Goal: Information Seeking & Learning: Learn about a topic

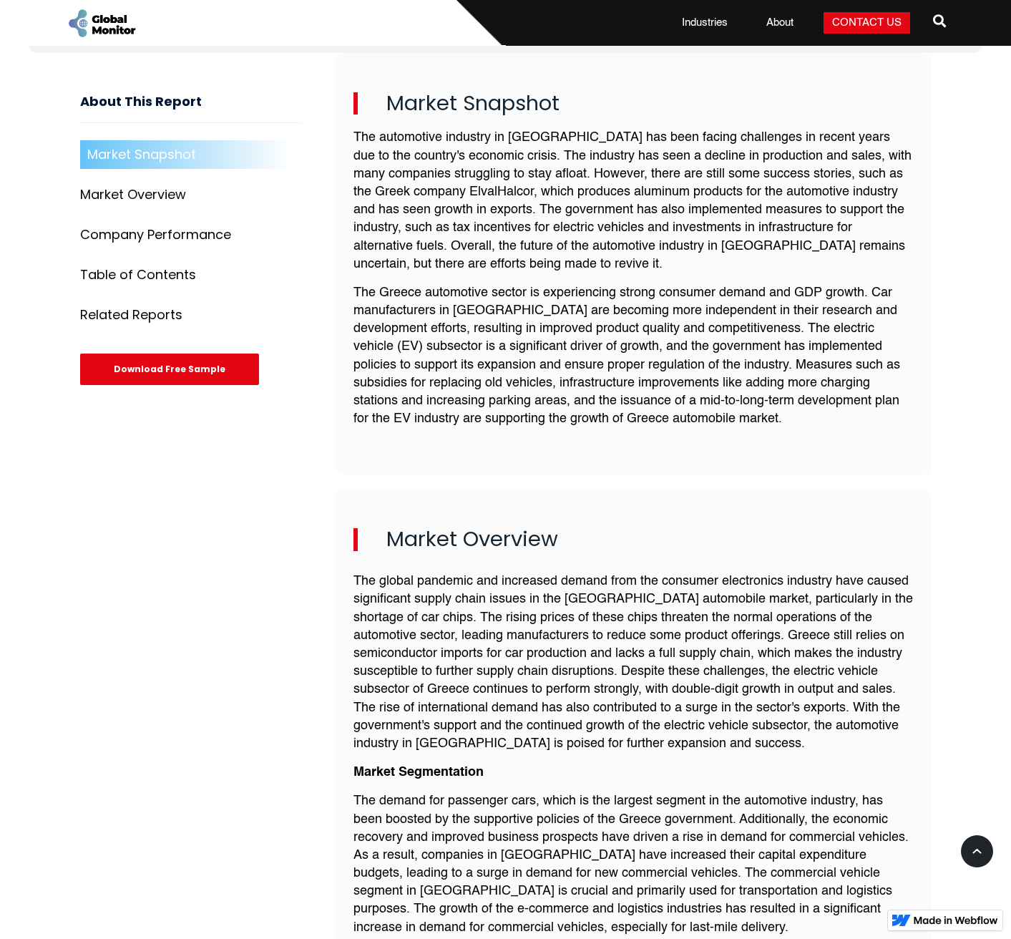
scroll to position [167, 0]
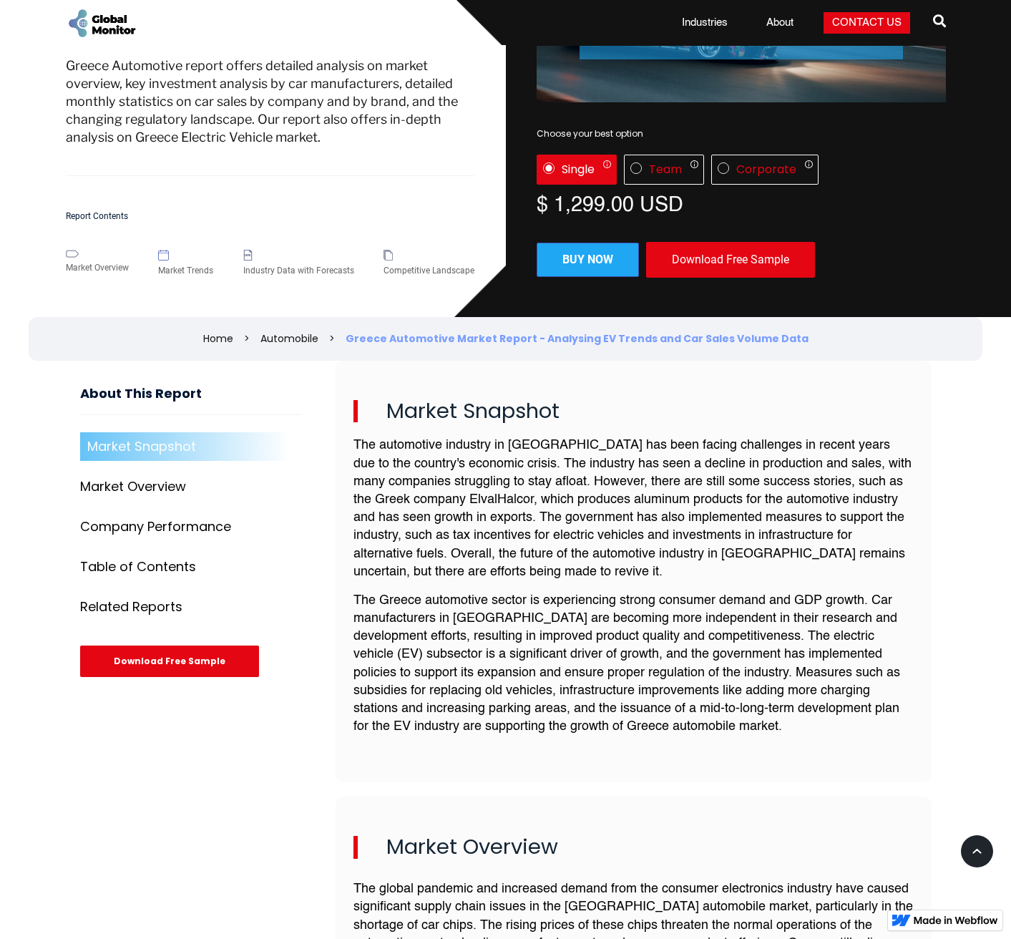
click at [690, 617] on p "The Greece automotive sector is experiencing strong consumer demand and GDP gro…" at bounding box center [633, 664] width 560 height 145
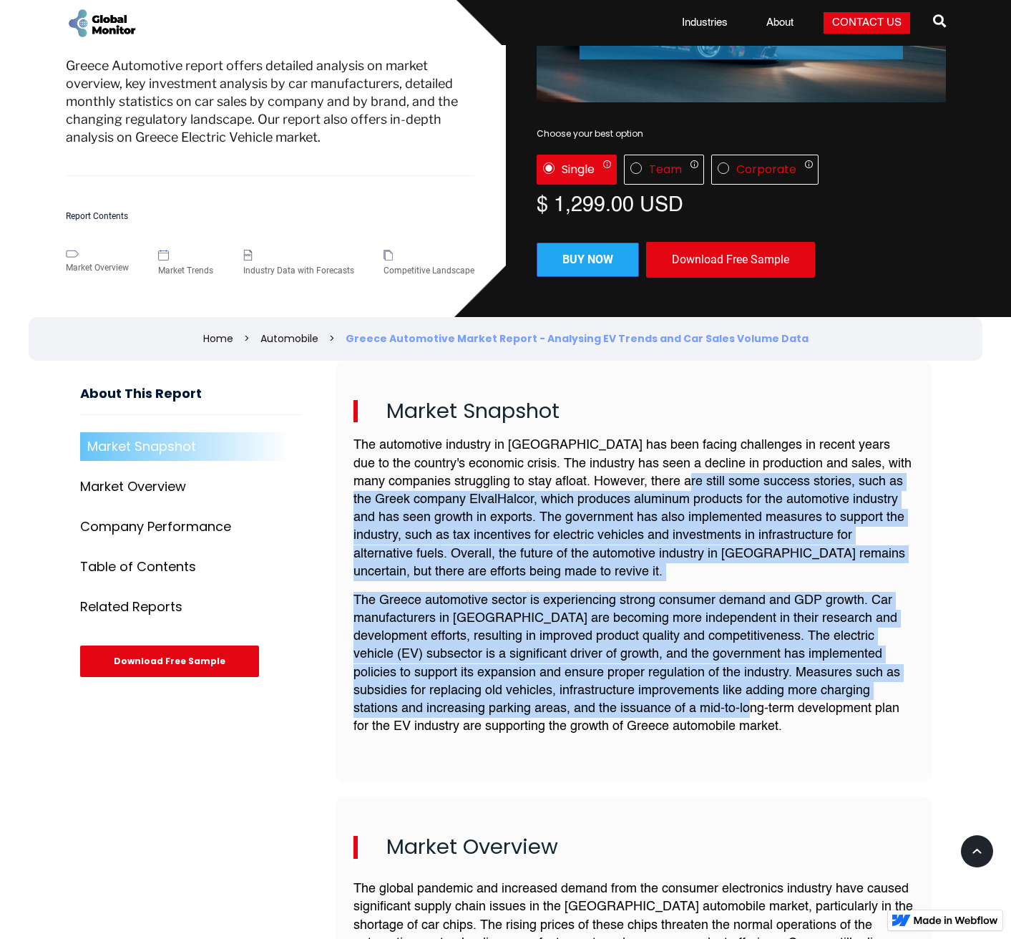
drag, startPoint x: 644, startPoint y: 487, endPoint x: 745, endPoint y: 713, distance: 246.9
click at [745, 713] on div "The automotive industry in [GEOGRAPHIC_DATA] has been facing challenges in rece…" at bounding box center [633, 591] width 560 height 310
click at [745, 713] on p "The Greece automotive sector is experiencing strong consumer demand and GDP gro…" at bounding box center [633, 664] width 560 height 145
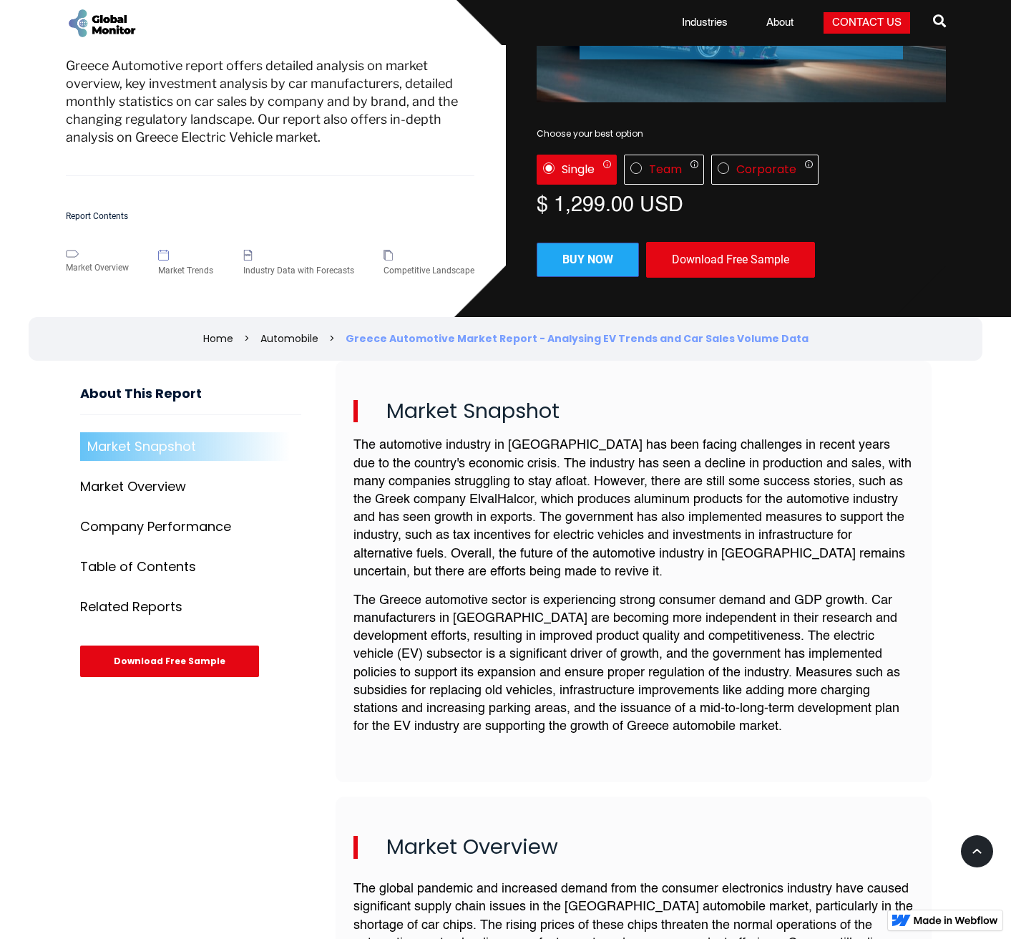
click at [768, 723] on p "The Greece automotive sector is experiencing strong consumer demand and GDP gro…" at bounding box center [633, 664] width 560 height 145
click at [630, 636] on p "The Greece automotive sector is experiencing strong consumer demand and GDP gro…" at bounding box center [633, 664] width 560 height 145
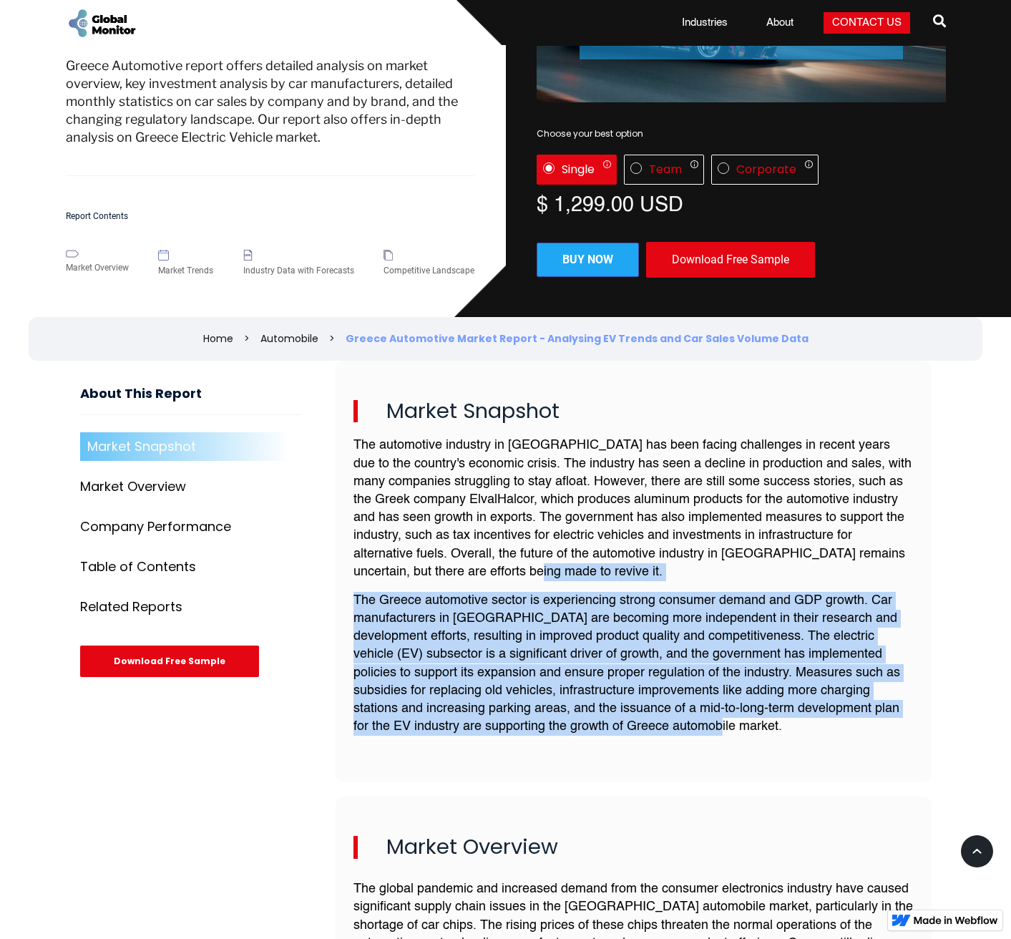
drag, startPoint x: 560, startPoint y: 573, endPoint x: 758, endPoint y: 720, distance: 246.4
click at [758, 720] on div "The automotive industry in [GEOGRAPHIC_DATA] has been facing challenges in rece…" at bounding box center [633, 591] width 560 height 310
click at [758, 720] on p "The Greece automotive sector is experiencing strong consumer demand and GDP gro…" at bounding box center [633, 664] width 560 height 145
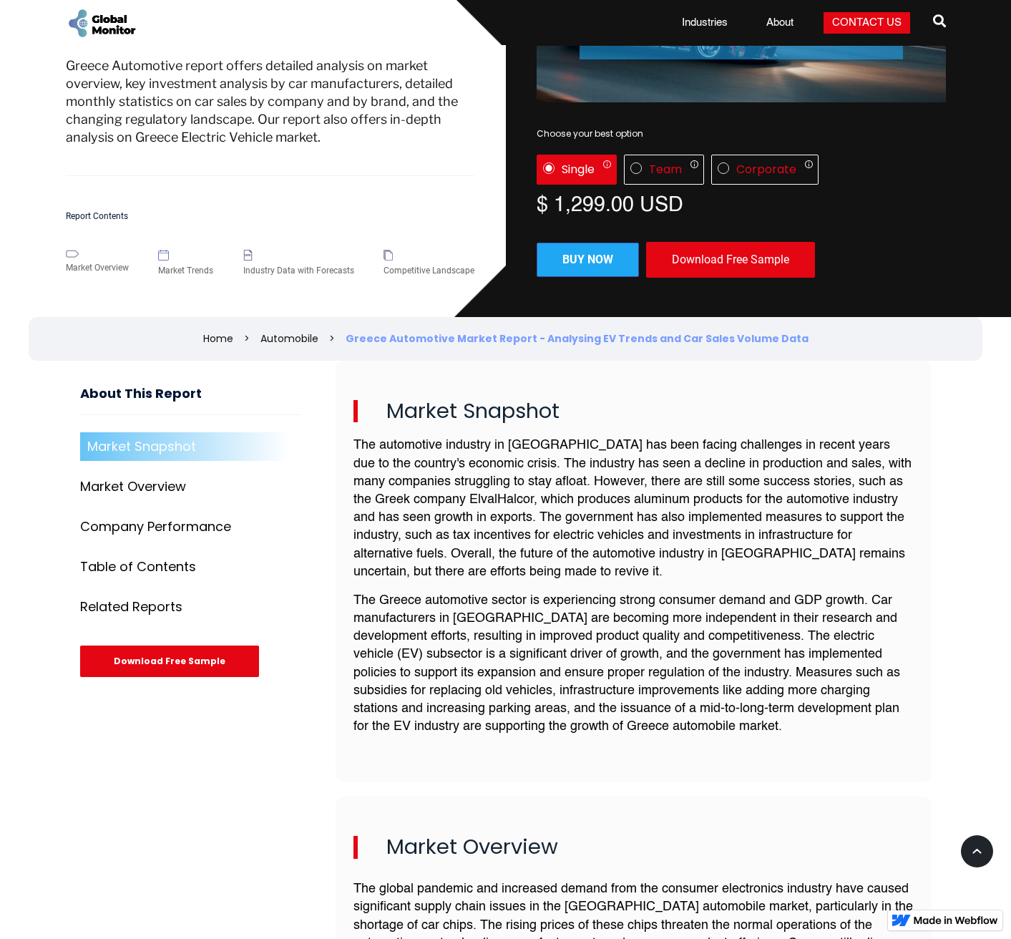
click at [806, 715] on p "The Greece automotive sector is experiencing strong consumer demand and GDP gro…" at bounding box center [633, 664] width 560 height 145
click at [805, 718] on p "The Greece automotive sector is experiencing strong consumer demand and GDP gro…" at bounding box center [633, 664] width 560 height 145
click at [766, 674] on p "The Greece automotive sector is experiencing strong consumer demand and GDP gro…" at bounding box center [633, 664] width 560 height 145
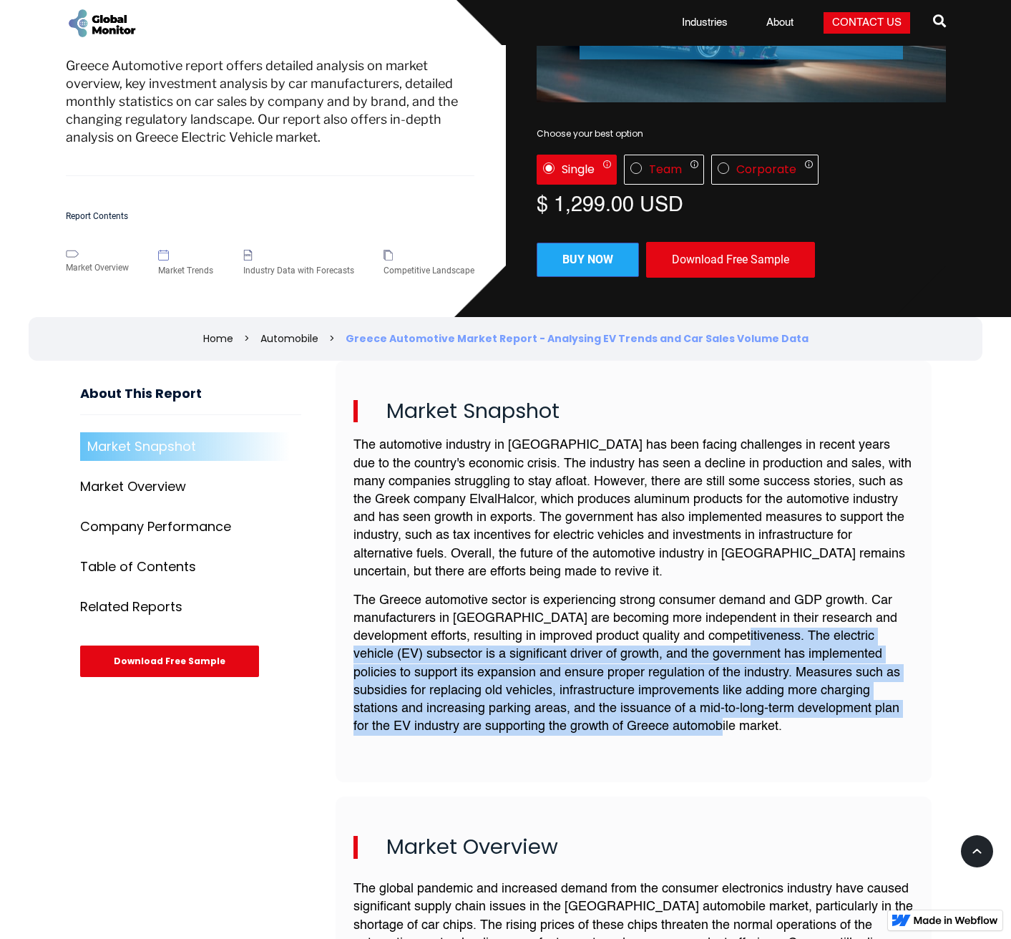
drag, startPoint x: 732, startPoint y: 629, endPoint x: 771, endPoint y: 743, distance: 120.8
click at [771, 743] on div "The automotive industry in [GEOGRAPHIC_DATA] has been facing challenges in rece…" at bounding box center [633, 591] width 560 height 310
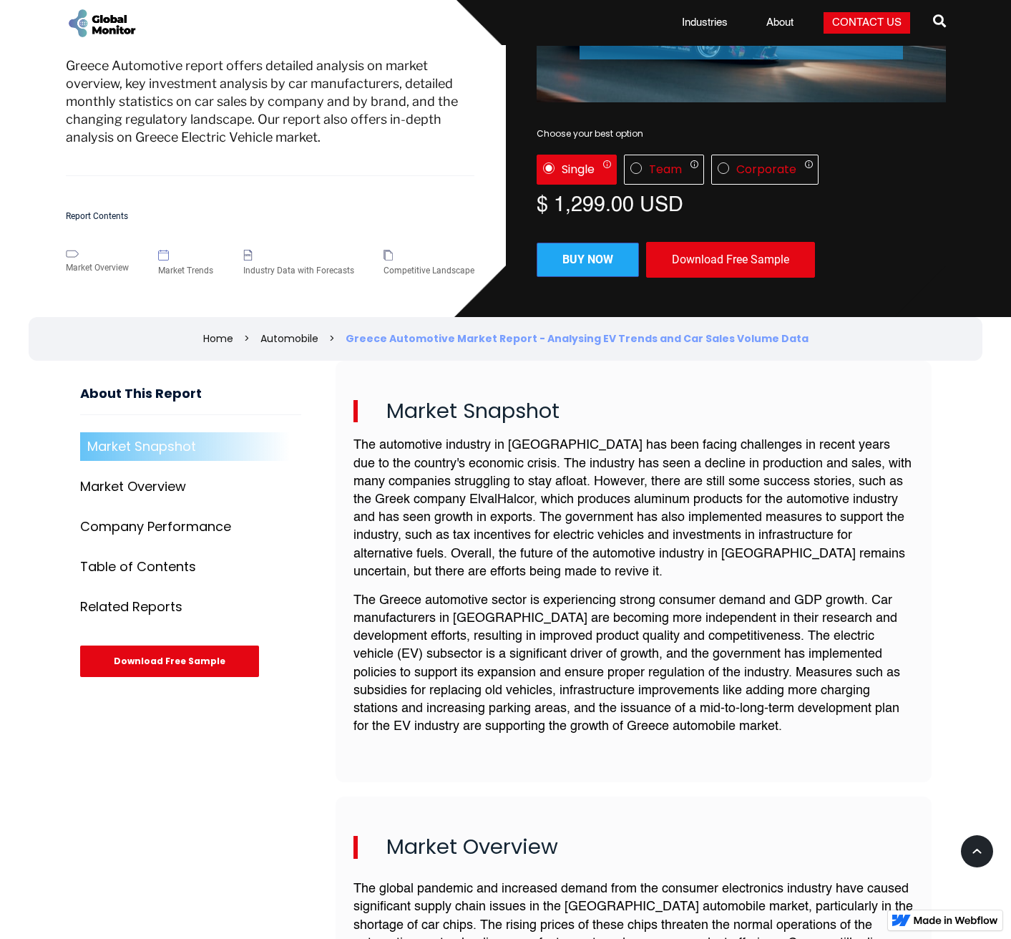
click at [778, 740] on div "The automotive industry in [GEOGRAPHIC_DATA] has been facing challenges in rece…" at bounding box center [633, 591] width 560 height 310
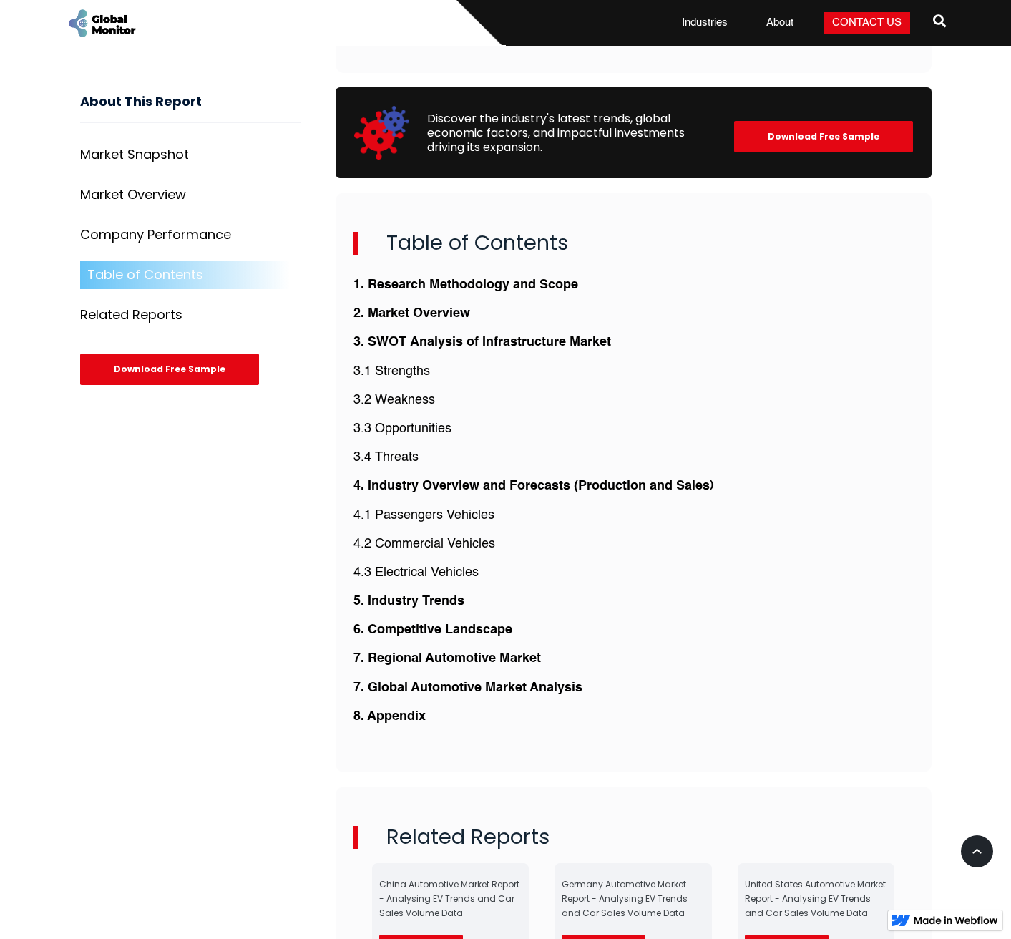
scroll to position [3005, 0]
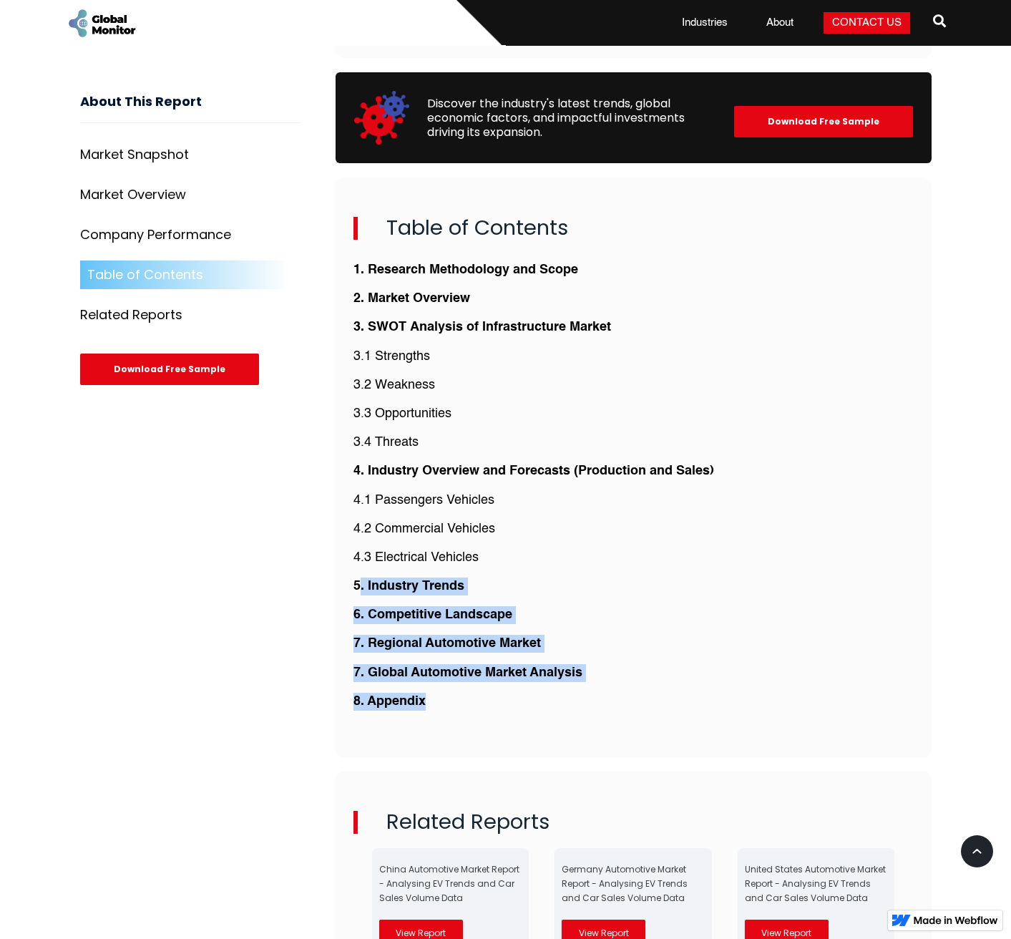
drag, startPoint x: 361, startPoint y: 580, endPoint x: 465, endPoint y: 715, distance: 170.9
click at [465, 715] on div "Table of Contents 1. Research Methodology and Scope 2. Market Overview 3. SWOT …" at bounding box center [634, 466] width 596 height 579
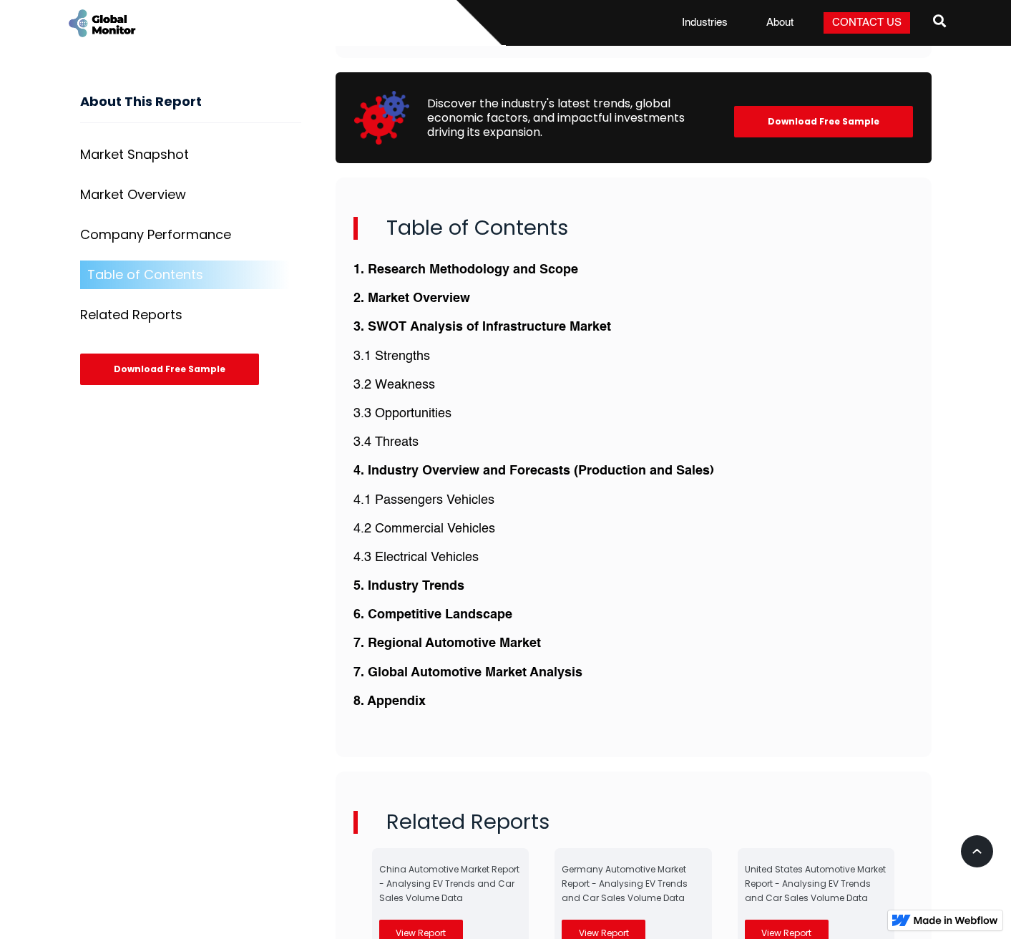
click at [514, 703] on div "1. Research Methodology and Scope 2. Market Overview 3. SWOT Analysis of Infras…" at bounding box center [633, 487] width 560 height 467
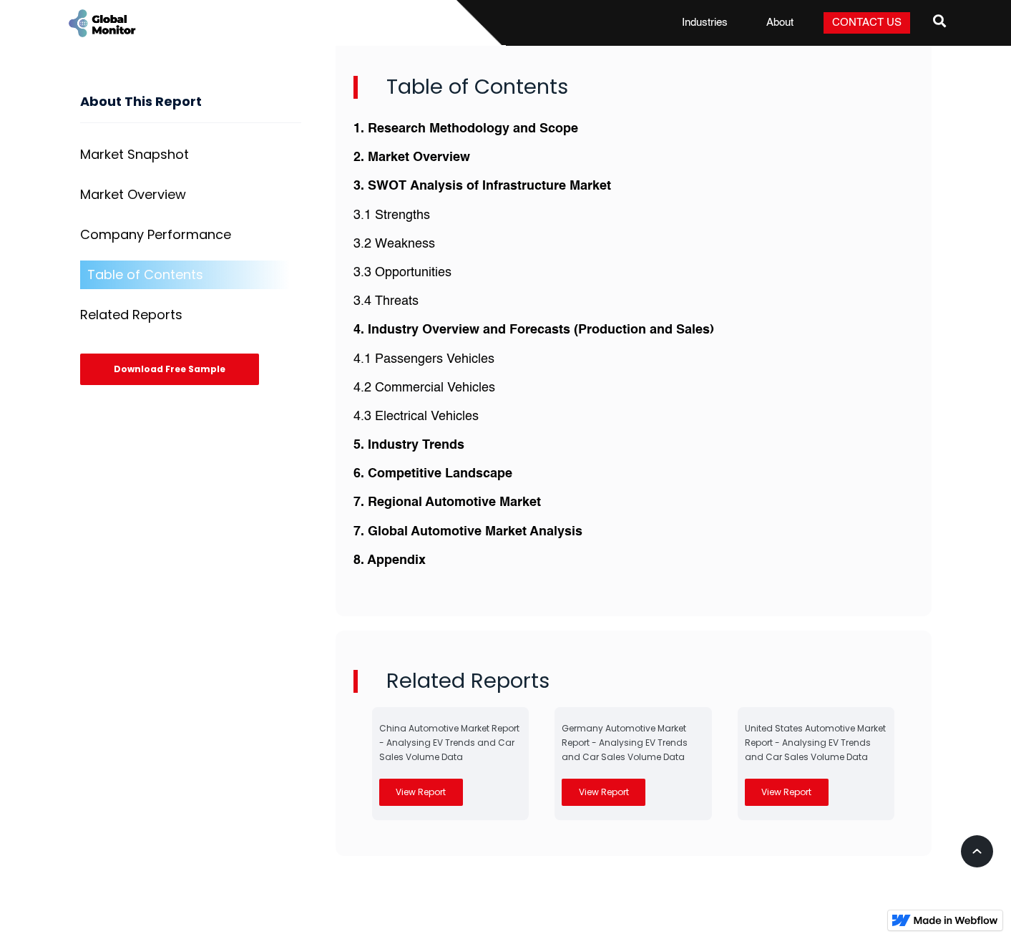
scroll to position [3421, 0]
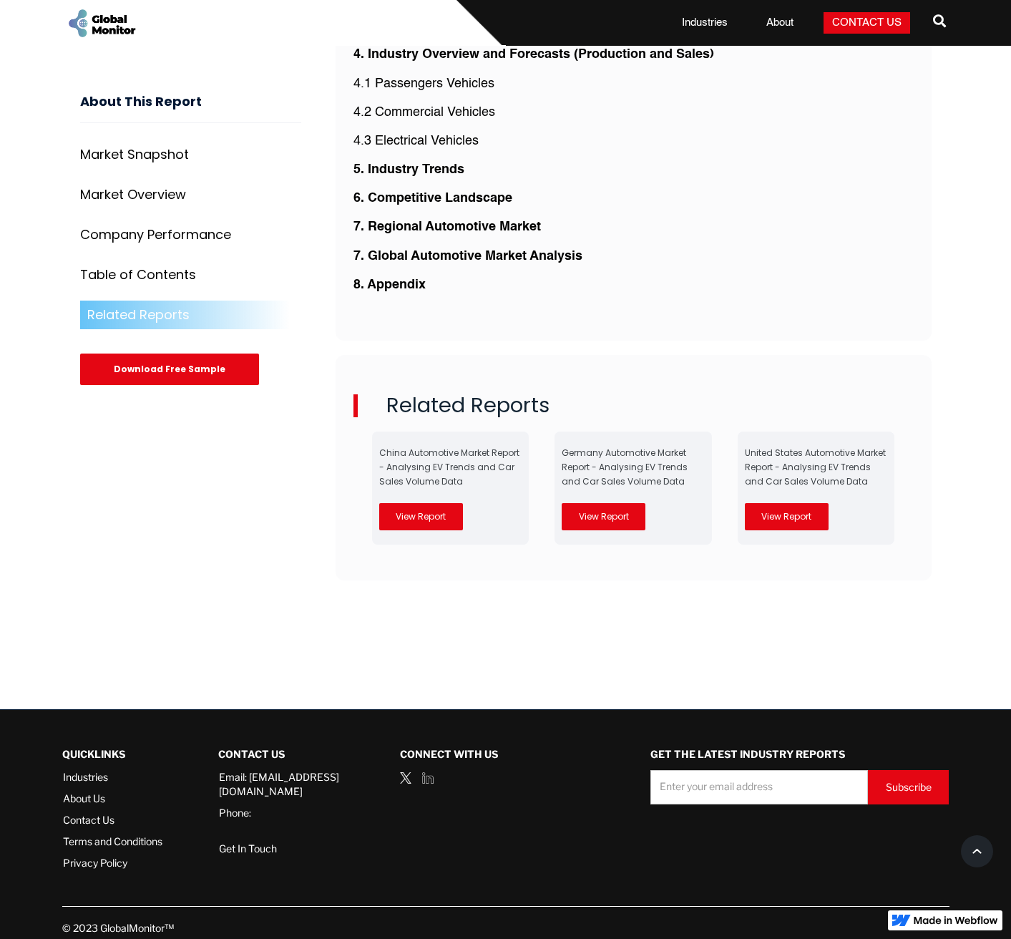
click at [566, 637] on p "‍" at bounding box center [634, 646] width 596 height 18
click at [485, 505] on div "China Automotive Market Report - Analysing EV Trends and Car Sales Volume Data …" at bounding box center [450, 487] width 157 height 113
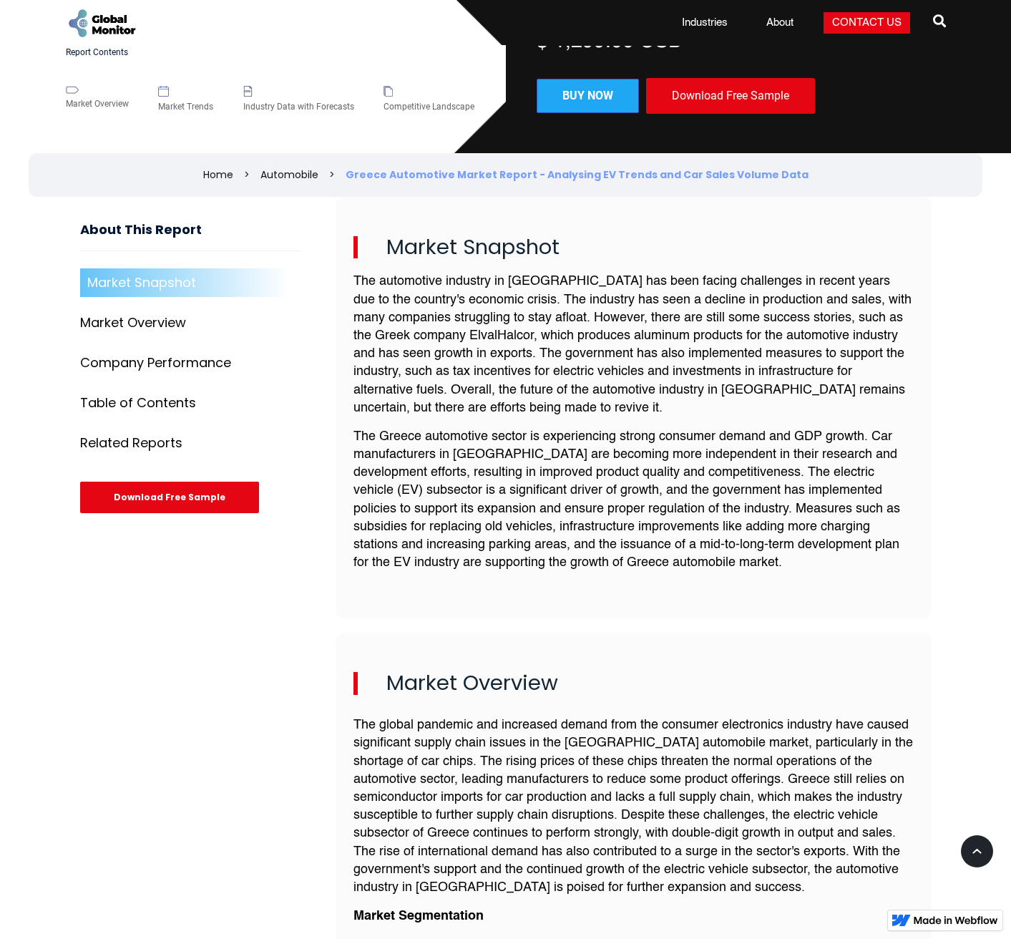
scroll to position [334, 0]
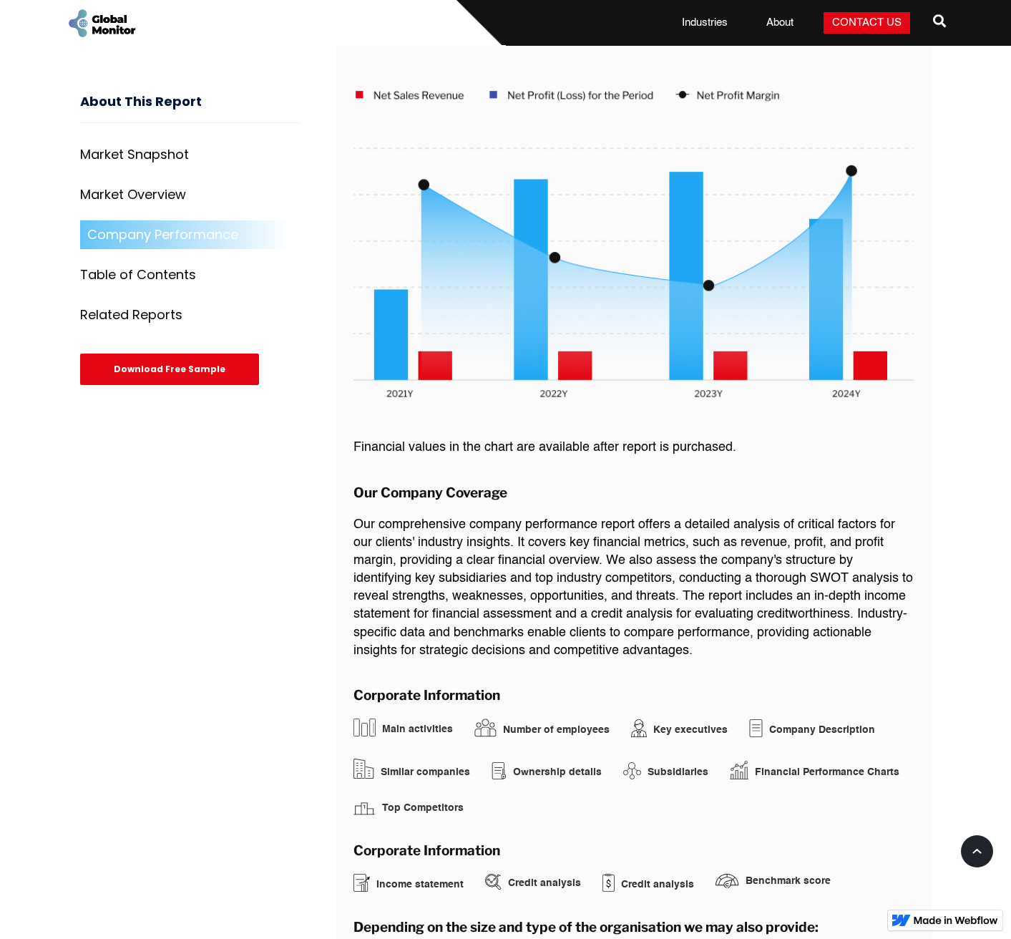
scroll to position [2337, 0]
